Goal: Check status: Check status

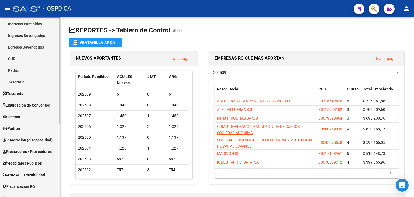
scroll to position [54, 0]
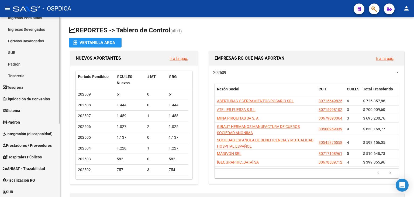
click at [30, 147] on span "Prestadores / Proveedores" at bounding box center [27, 145] width 49 height 6
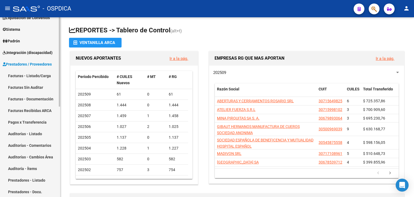
click at [32, 54] on span "Integración (discapacidad)" at bounding box center [28, 53] width 50 height 6
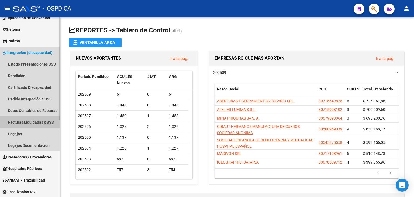
click at [37, 119] on link "Facturas Liquidadas x SSS" at bounding box center [30, 122] width 60 height 12
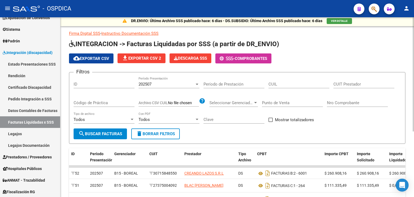
scroll to position [2, 0]
click at [151, 81] on span "202507" at bounding box center [145, 83] width 13 height 5
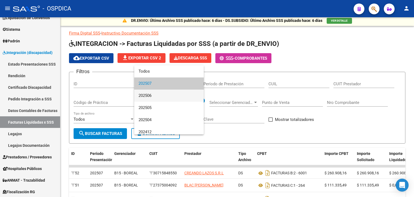
click at [156, 97] on span "202506" at bounding box center [169, 95] width 61 height 12
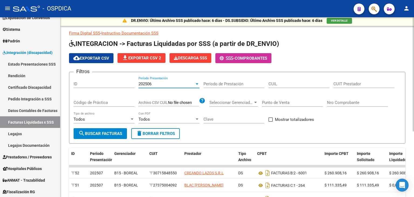
click at [93, 132] on span "search Buscar Facturas" at bounding box center [100, 133] width 44 height 5
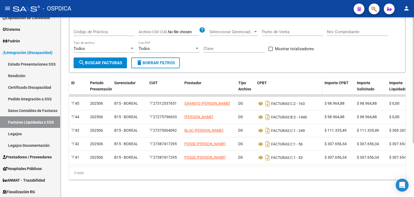
scroll to position [49, 0]
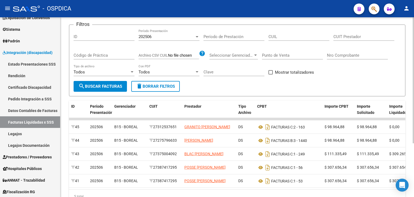
click at [273, 69] on label "Mostrar totalizadores" at bounding box center [291, 72] width 46 height 6
click at [271, 74] on input "Mostrar totalizadores" at bounding box center [270, 74] width 0 height 0
checkbox input "true"
click at [100, 85] on span "search Buscar Facturas" at bounding box center [100, 86] width 44 height 5
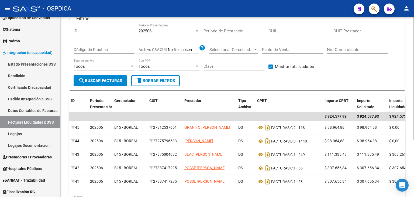
scroll to position [22, 0]
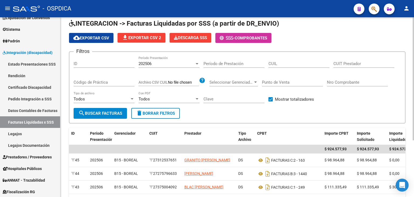
click at [176, 63] on div "202506" at bounding box center [167, 63] width 56 height 5
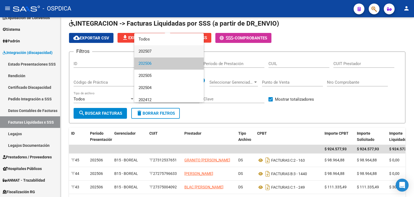
click at [163, 49] on span "202507" at bounding box center [169, 51] width 61 height 12
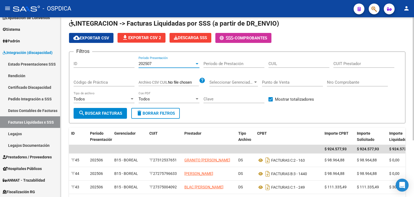
click at [112, 116] on button "search Buscar Facturas" at bounding box center [100, 113] width 53 height 11
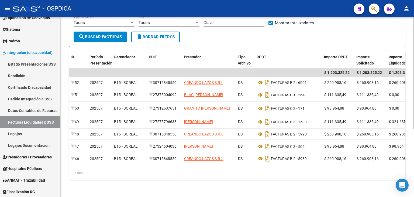
scroll to position [0, 0]
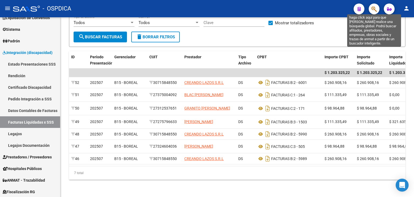
click at [375, 9] on icon "button" at bounding box center [373, 9] width 5 height 6
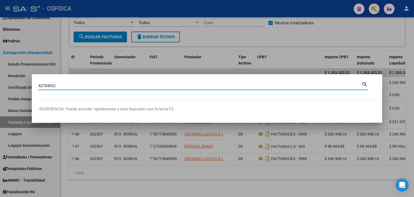
type input "42704652"
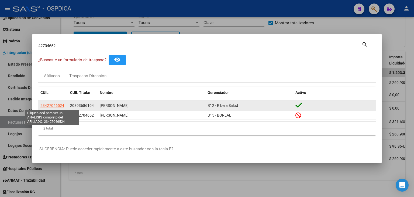
click at [57, 105] on span "23427046524" at bounding box center [52, 105] width 24 height 4
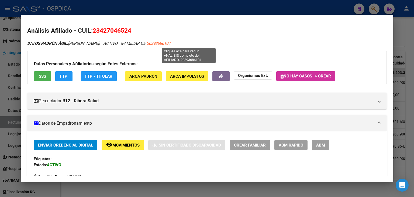
click at [170, 41] on span "20393686104" at bounding box center [159, 43] width 24 height 5
type textarea "20393686104"
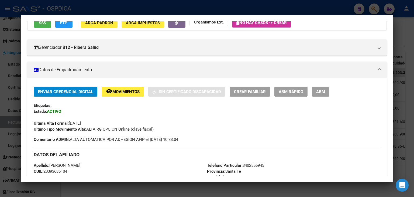
scroll to position [37, 0]
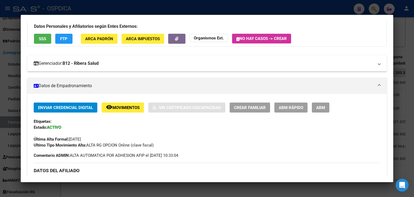
click at [99, 61] on strong "B12 - Ribera Salud" at bounding box center [81, 63] width 36 height 6
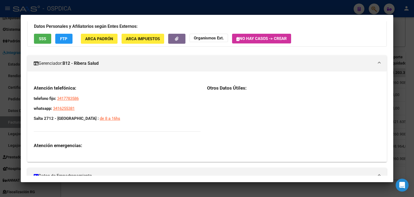
click at [99, 61] on strong "B12 - Ribera Salud" at bounding box center [81, 63] width 36 height 6
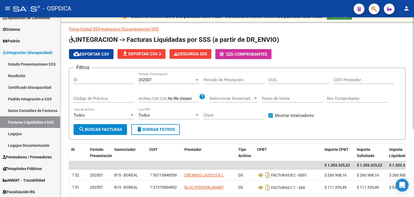
scroll to position [2, 0]
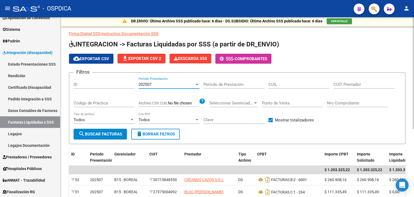
click at [152, 86] on div "202507" at bounding box center [167, 84] width 56 height 5
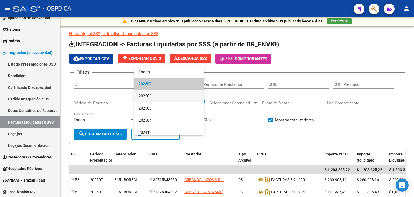
click at [152, 97] on span "202506" at bounding box center [169, 96] width 61 height 12
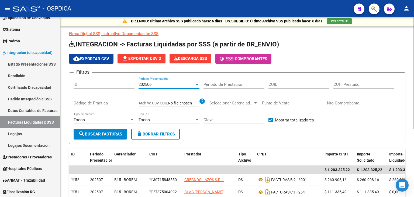
click at [119, 130] on button "search Buscar Facturas" at bounding box center [100, 134] width 53 height 11
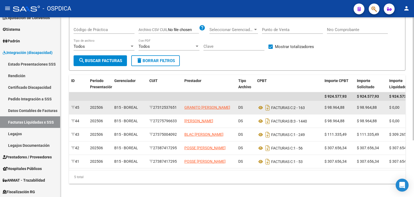
scroll to position [82, 0]
